Goal: Task Accomplishment & Management: Use online tool/utility

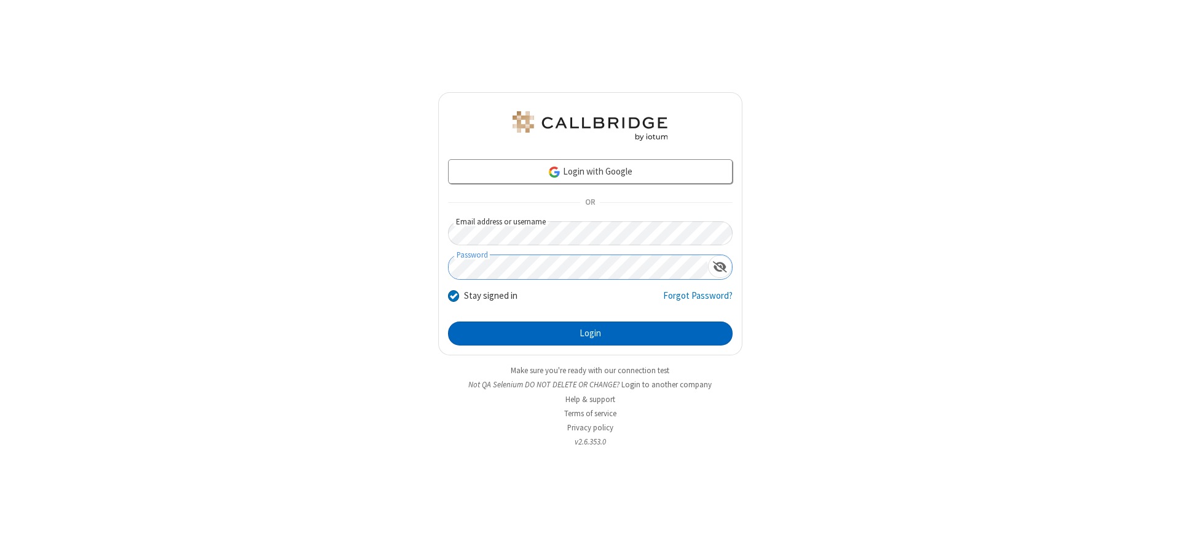
click at [590, 333] on button "Login" at bounding box center [590, 333] width 285 height 25
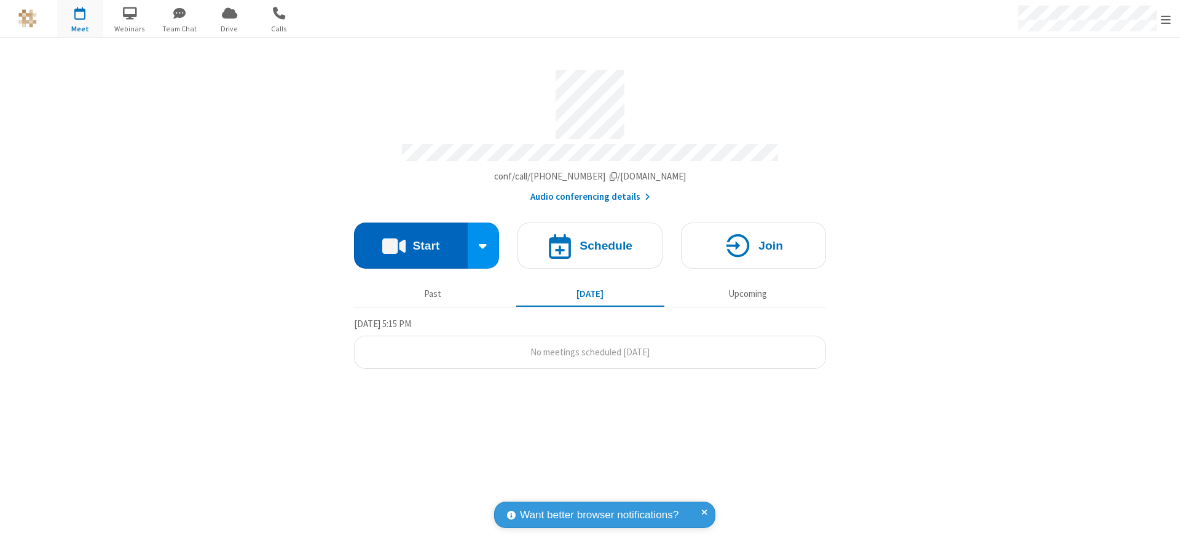
click at [411, 241] on button "Start" at bounding box center [411, 245] width 114 height 46
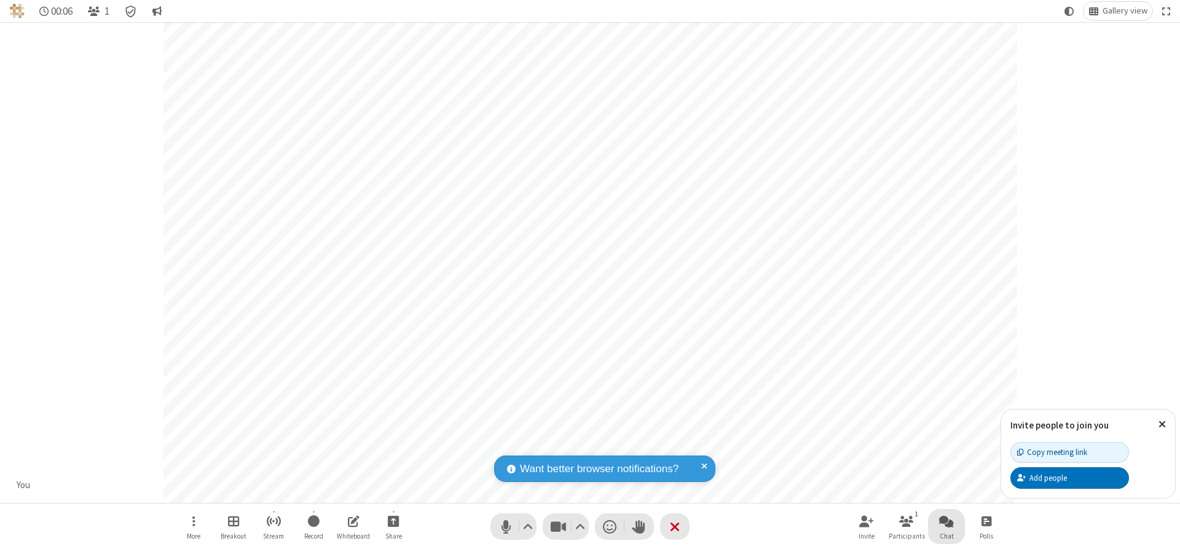
click at [947, 521] on span "Open chat" at bounding box center [946, 520] width 15 height 15
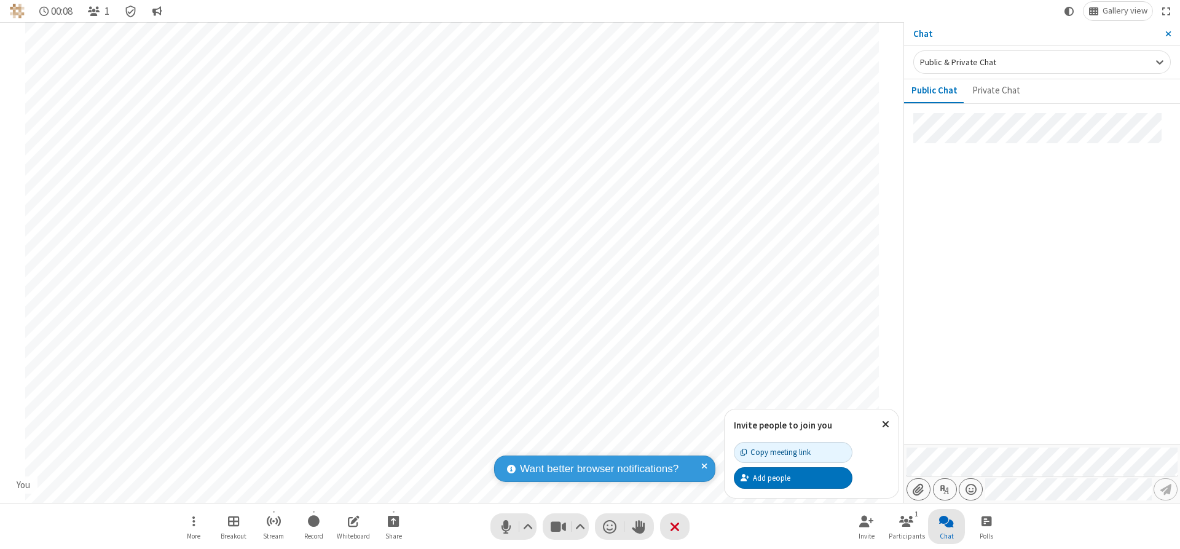
type input "C:\fakepath\doc_test.docx"
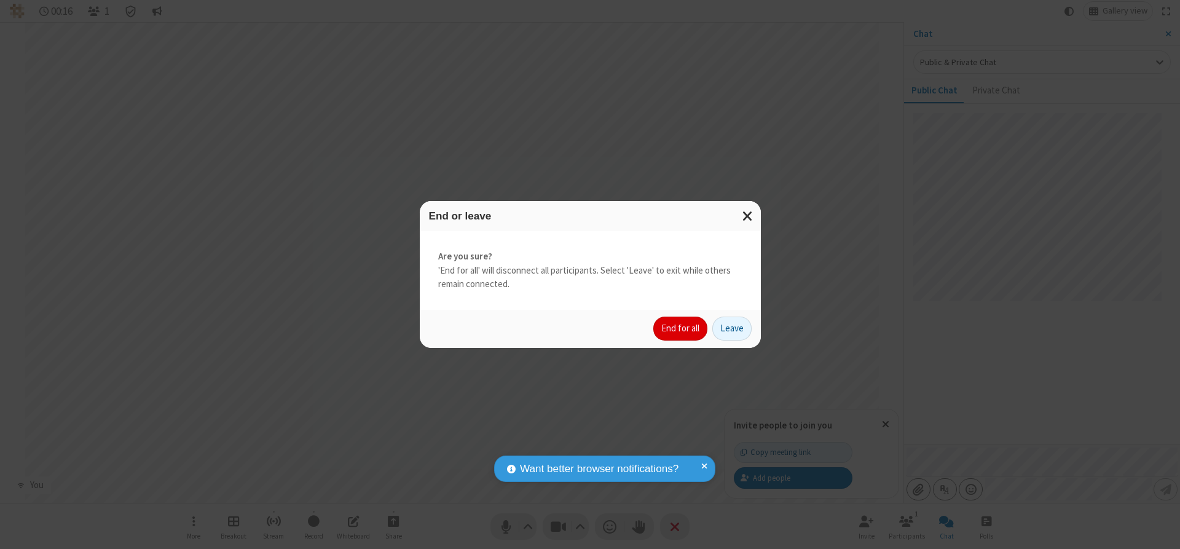
click at [681, 328] on button "End for all" at bounding box center [680, 329] width 54 height 25
